Goal: Task Accomplishment & Management: Use online tool/utility

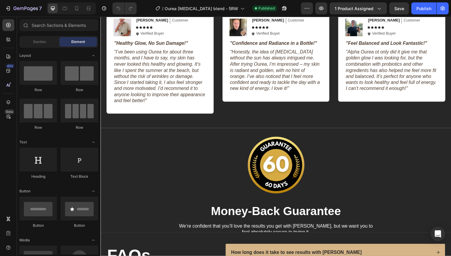
scroll to position [1522, 0]
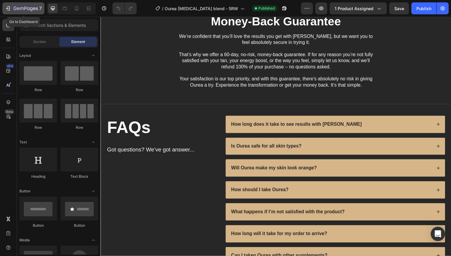
click at [7, 8] on icon "button" at bounding box center [8, 8] width 6 height 6
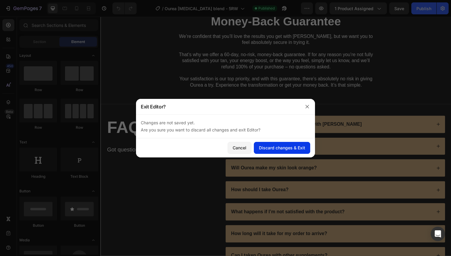
click at [258, 147] on button "Discard changes & Exit" at bounding box center [282, 148] width 56 height 12
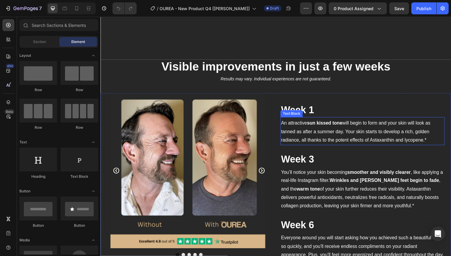
scroll to position [439, 0]
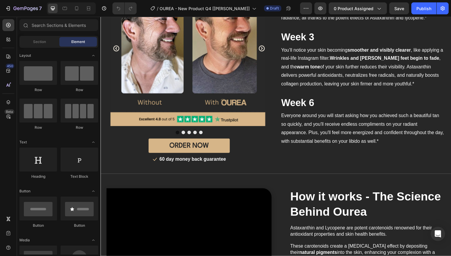
click at [355, 16] on div "7 Version history / OUREA - New Product Q4 [Fabio] Draft Preview 0 product assi…" at bounding box center [225, 8] width 451 height 17
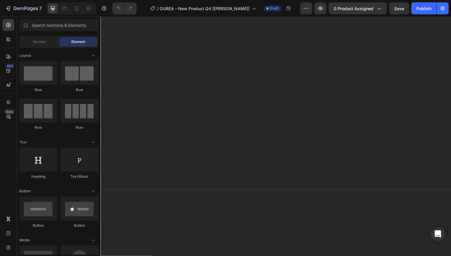
scroll to position [0, 0]
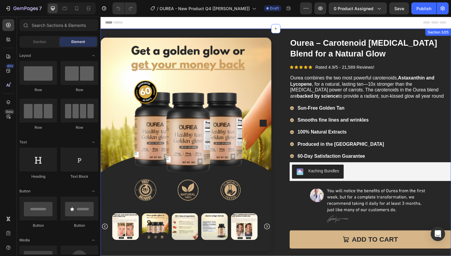
click at [290, 32] on div "Product Images Row Ourea – Carotenoid Tanning Blend for a Natural Glow Heading …" at bounding box center [279, 177] width 358 height 296
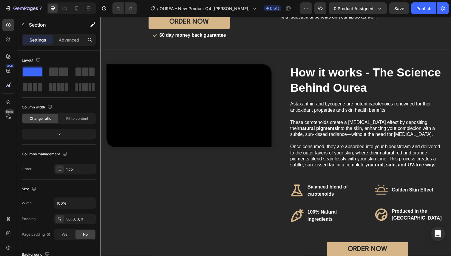
scroll to position [626, 0]
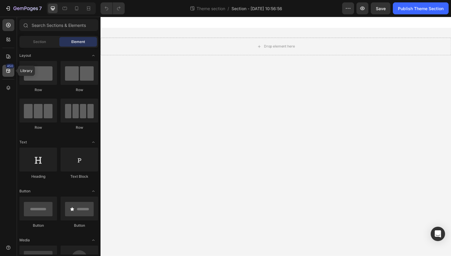
click at [10, 65] on div "450" at bounding box center [10, 66] width 9 height 5
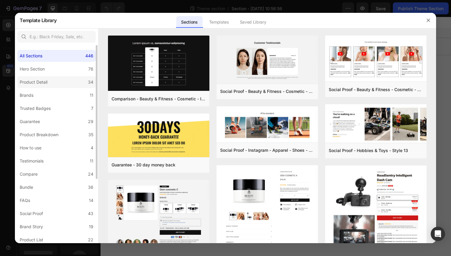
click at [52, 85] on label "Product Detail 34" at bounding box center [56, 82] width 78 height 12
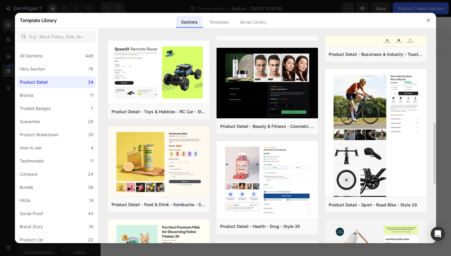
scroll to position [132, 0]
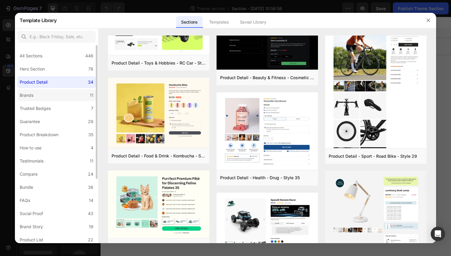
click at [70, 95] on label "Brands 11" at bounding box center [56, 95] width 78 height 12
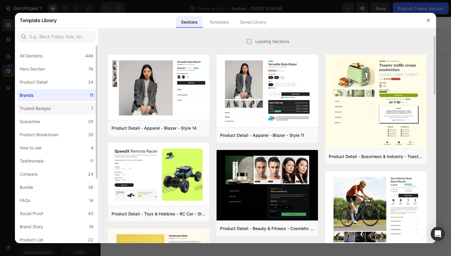
click at [73, 111] on label "Trusted Badges 7" at bounding box center [56, 108] width 78 height 12
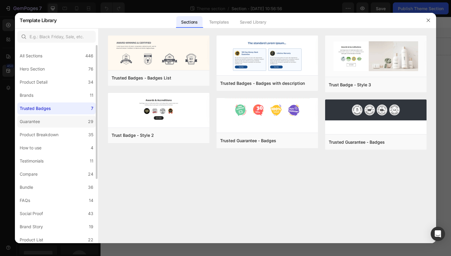
click at [74, 118] on label "Guarantee 29" at bounding box center [56, 121] width 78 height 12
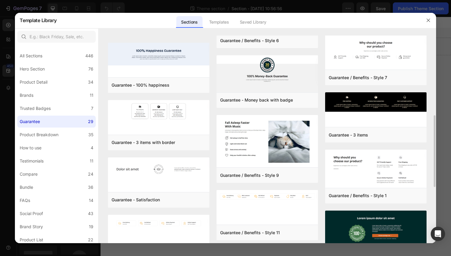
scroll to position [276, 0]
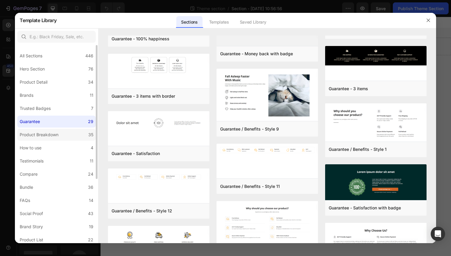
click at [85, 136] on label "Product Breakdown 35" at bounding box center [56, 135] width 78 height 12
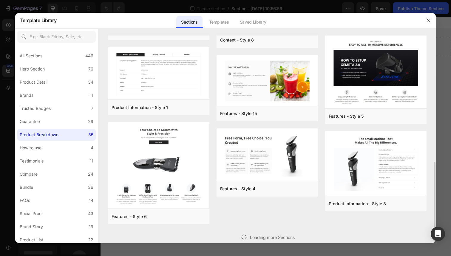
scroll to position [253, 0]
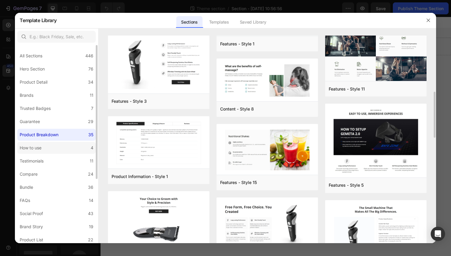
click at [80, 143] on label "How to use 4" at bounding box center [56, 148] width 78 height 12
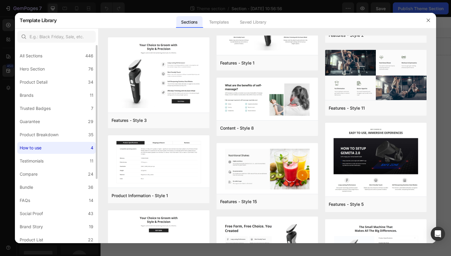
scroll to position [0, 0]
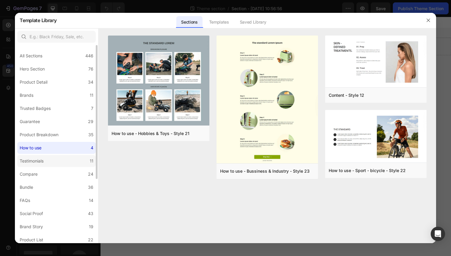
click at [84, 160] on label "Testimonials 11" at bounding box center [56, 161] width 78 height 12
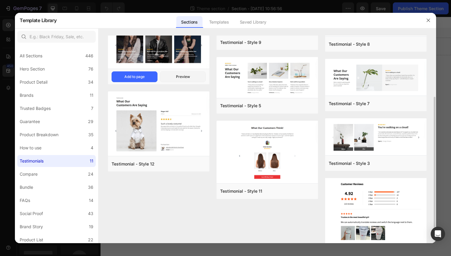
scroll to position [121, 0]
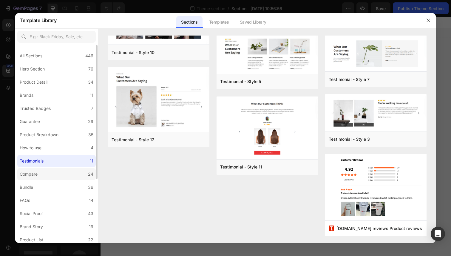
click at [85, 171] on label "Compare 24" at bounding box center [56, 174] width 78 height 12
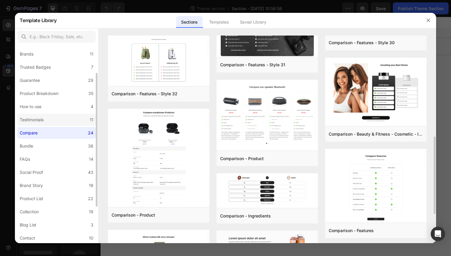
scroll to position [94, 0]
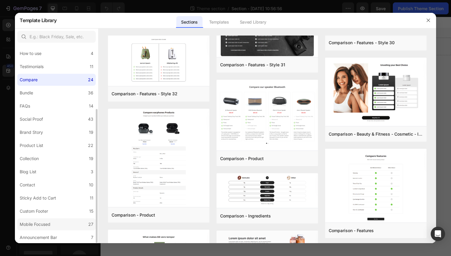
click at [68, 220] on label "Mobile Focused 27" at bounding box center [56, 224] width 78 height 12
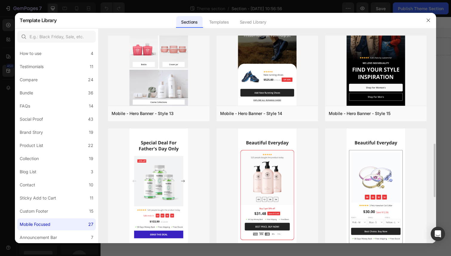
scroll to position [528, 0]
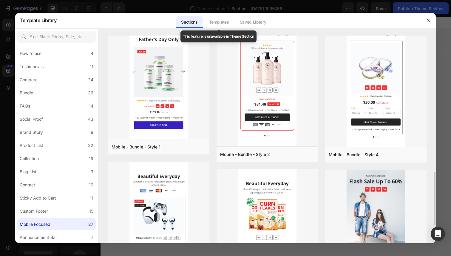
click at [227, 22] on div "Templates" at bounding box center [219, 22] width 30 height 12
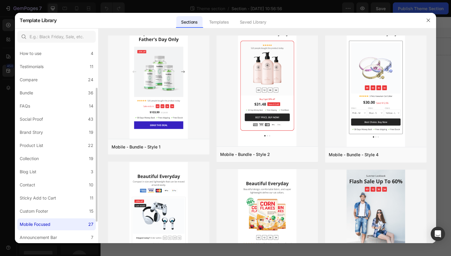
scroll to position [0, 0]
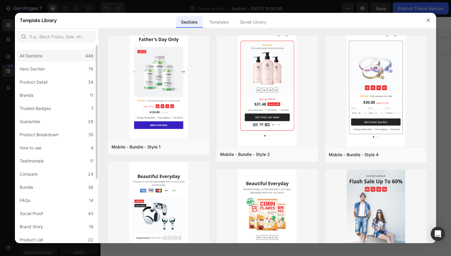
click at [51, 59] on div "All Sections 446" at bounding box center [56, 56] width 78 height 12
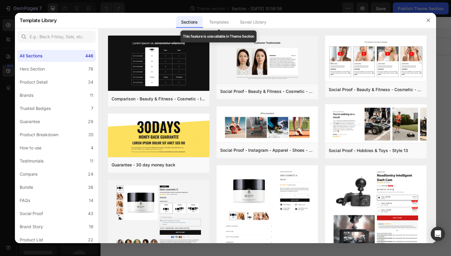
click at [221, 23] on div "Templates" at bounding box center [219, 22] width 30 height 12
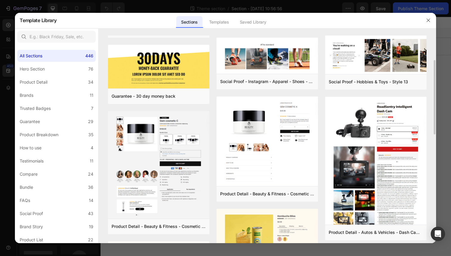
scroll to position [97, 0]
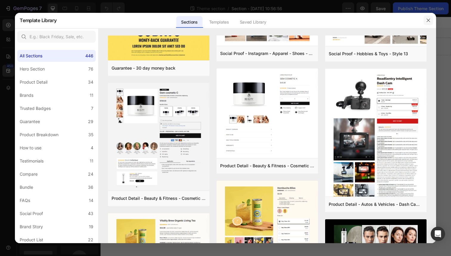
click at [424, 22] on button "button" at bounding box center [428, 21] width 10 height 10
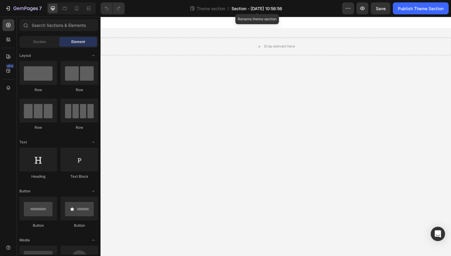
click at [263, 8] on span "Section - Sep 27 10:56:56" at bounding box center [256, 8] width 51 height 6
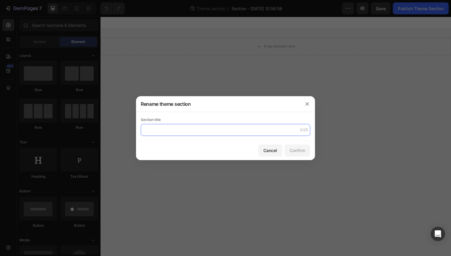
click at [199, 129] on input "text" at bounding box center [225, 130] width 169 height 12
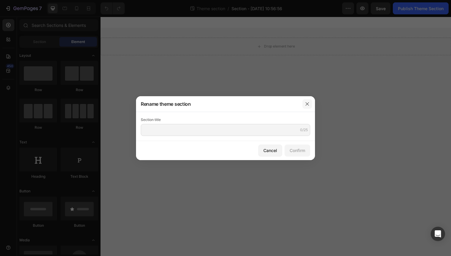
click at [310, 106] on button "button" at bounding box center [307, 104] width 10 height 10
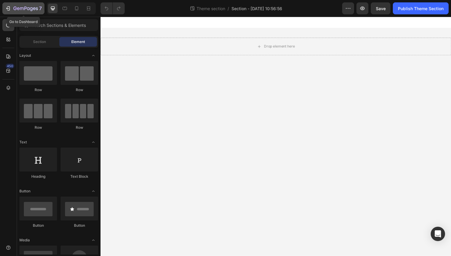
click at [9, 10] on icon "button" at bounding box center [8, 8] width 6 height 6
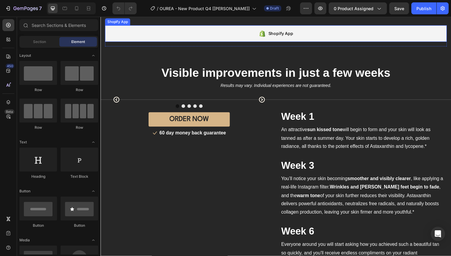
scroll to position [318, 0]
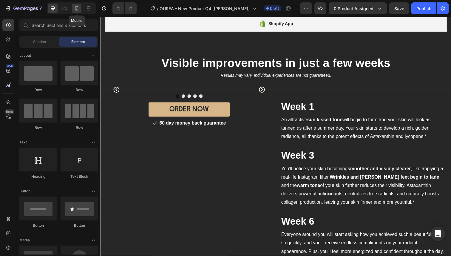
click at [78, 6] on icon at bounding box center [77, 8] width 6 height 6
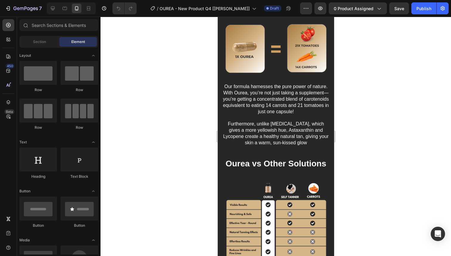
scroll to position [1293, 0]
